Goal: Navigation & Orientation: Find specific page/section

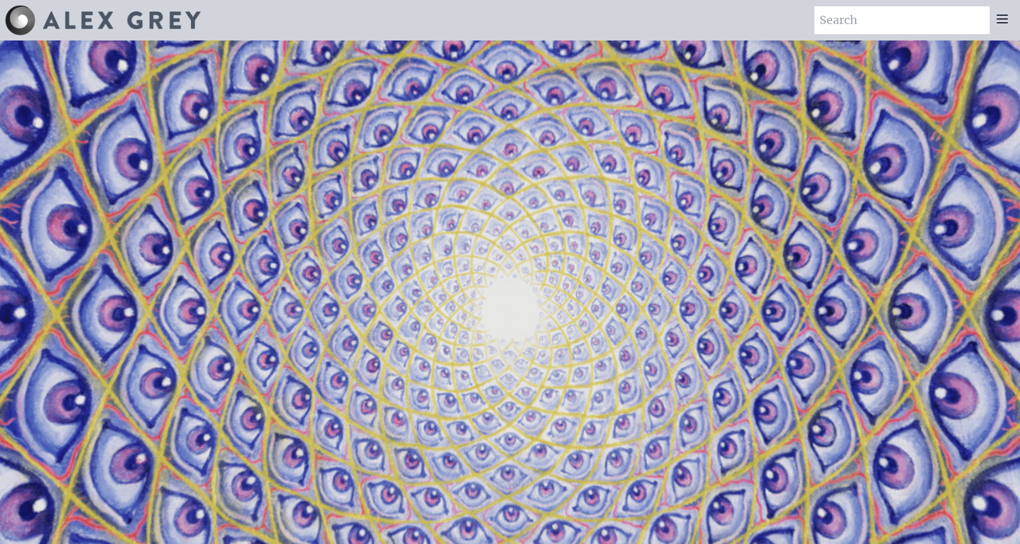
click at [1000, 29] on div at bounding box center [1002, 20] width 25 height 28
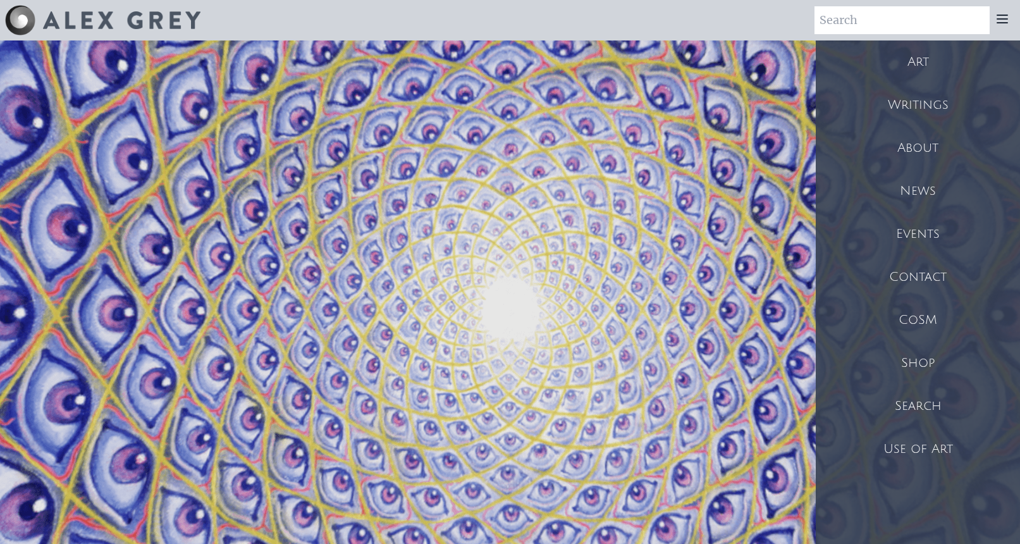
click at [931, 71] on div "Art" at bounding box center [918, 61] width 204 height 43
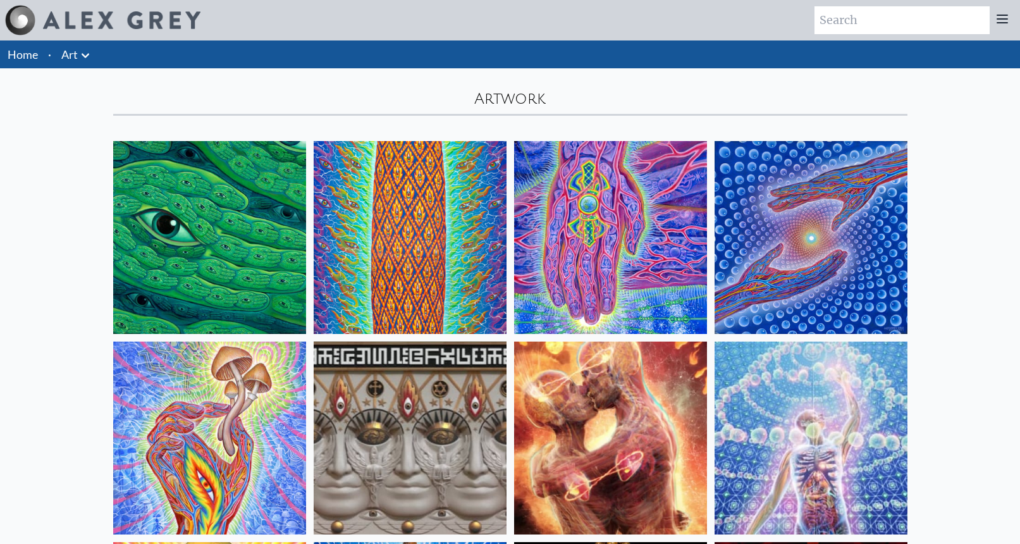
click at [995, 18] on icon at bounding box center [1002, 18] width 15 height 15
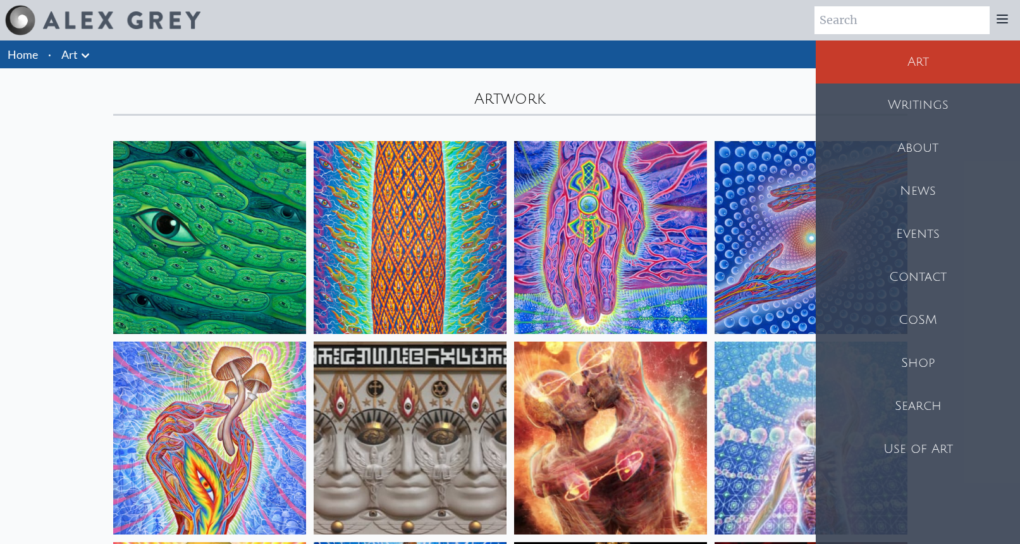
click at [936, 367] on div "Shop" at bounding box center [918, 362] width 204 height 43
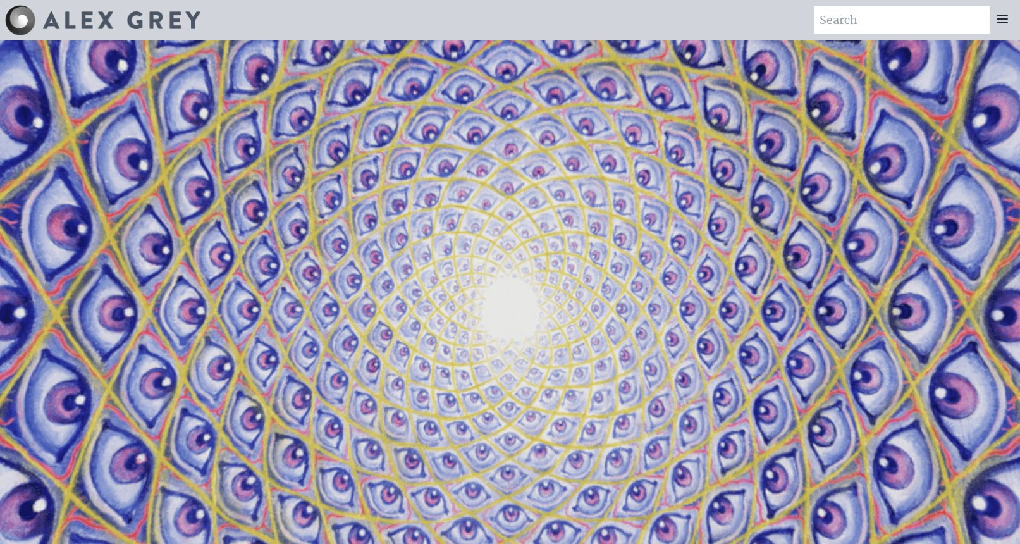
click at [1011, 18] on div at bounding box center [1002, 20] width 25 height 28
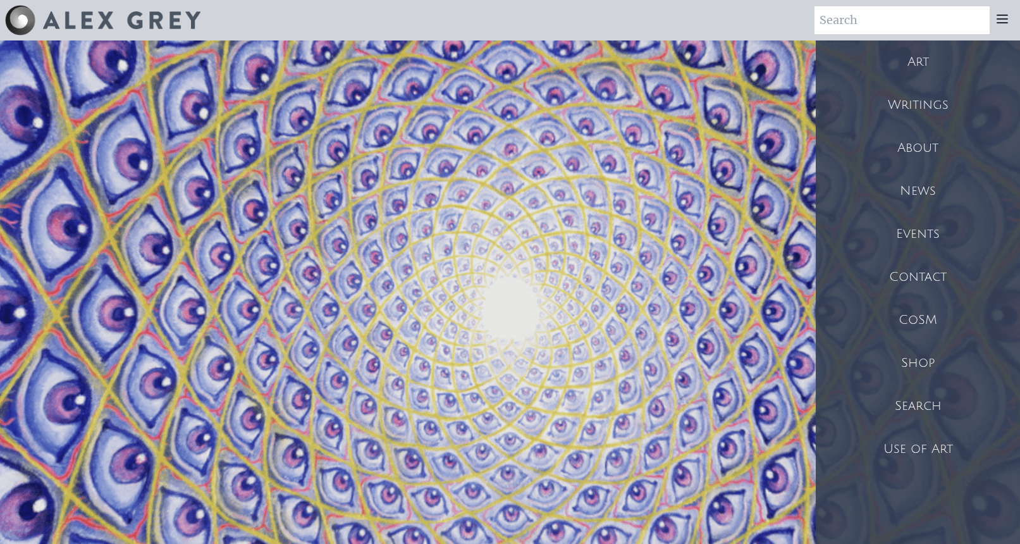
click at [935, 317] on div "CoSM" at bounding box center [918, 319] width 204 height 43
